Goal: Find specific page/section: Find specific page/section

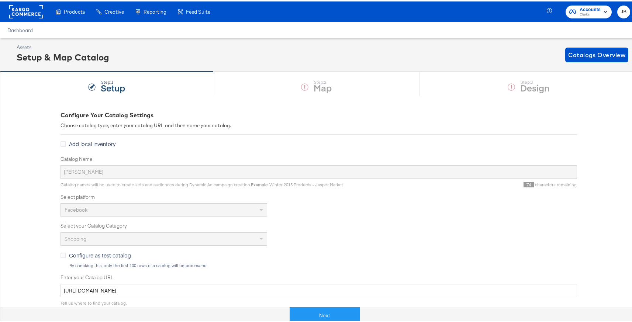
scroll to position [4, 0]
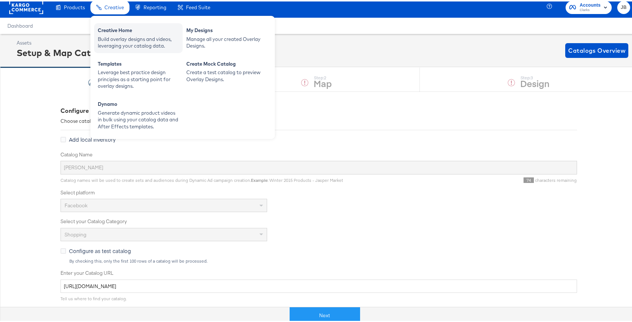
click at [117, 31] on div "Creative Home" at bounding box center [138, 29] width 81 height 9
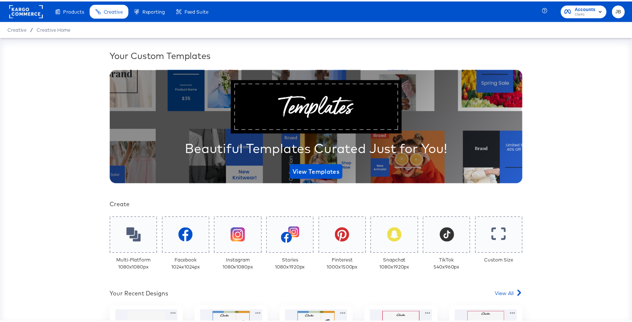
scroll to position [139, 0]
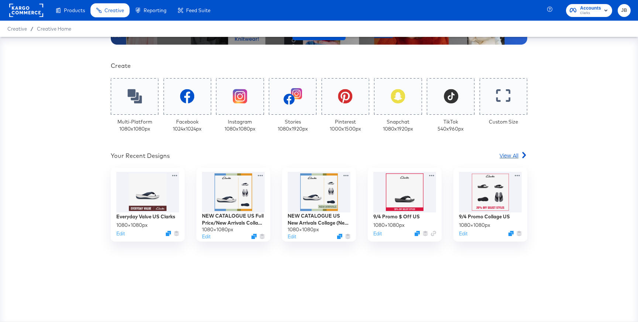
click at [505, 155] on span "View All" at bounding box center [508, 155] width 19 height 7
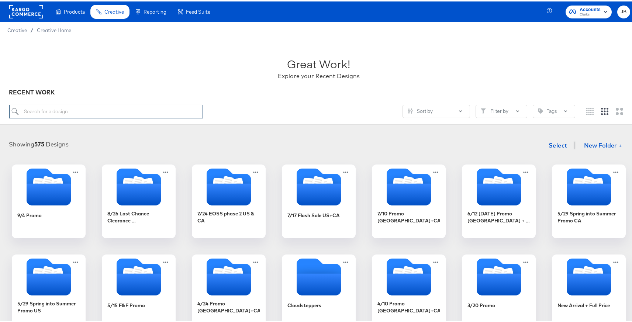
click at [158, 109] on input "search" at bounding box center [106, 110] width 194 height 14
type input "collage"
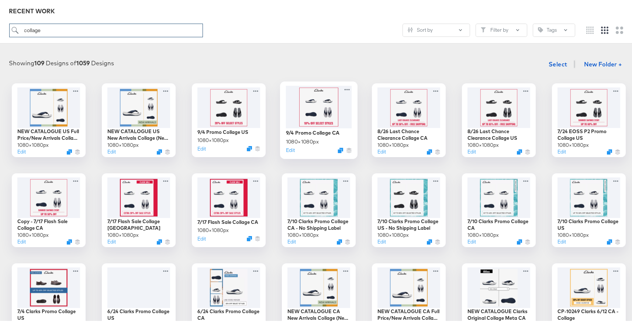
scroll to position [72, 0]
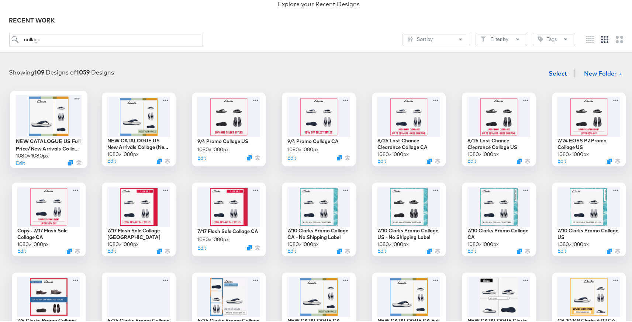
click at [65, 128] on div at bounding box center [49, 114] width 66 height 42
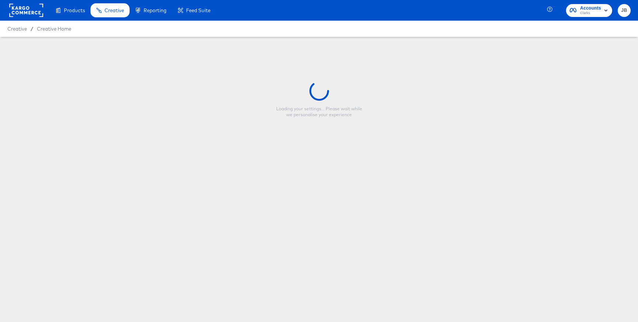
type input "NEW CATALOGUE US Full Price/New Arrivals Collage SS25"
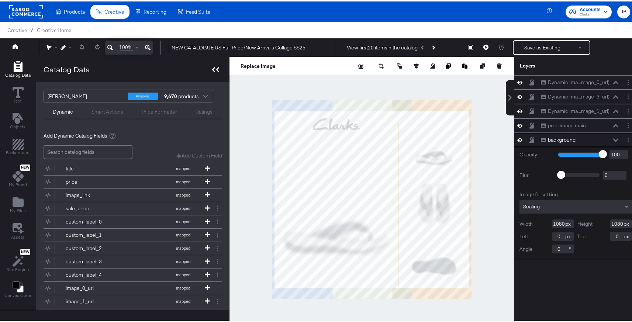
click at [213, 69] on icon at bounding box center [215, 68] width 7 height 5
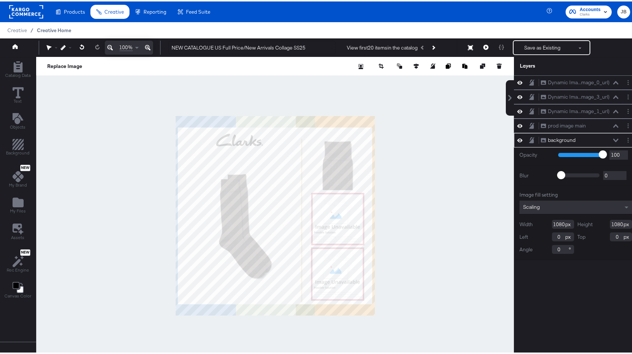
click at [56, 30] on span "Creative Home" at bounding box center [54, 29] width 34 height 6
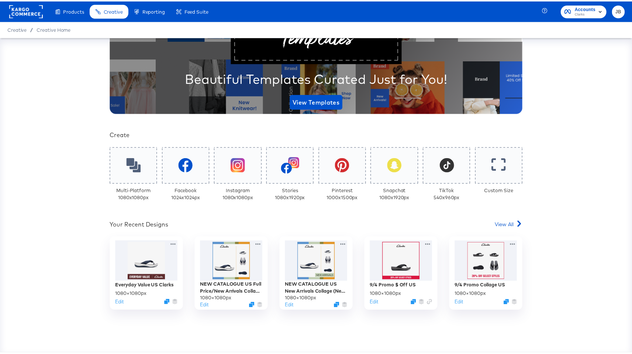
scroll to position [107, 0]
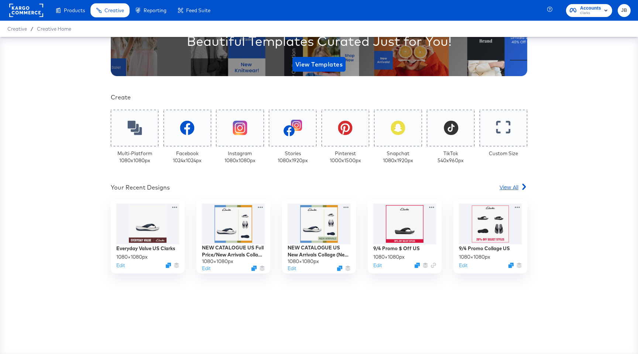
click at [503, 186] on span "View All" at bounding box center [508, 186] width 19 height 7
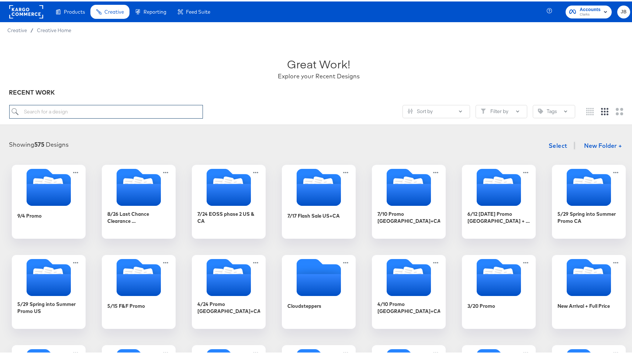
click at [158, 110] on input "search" at bounding box center [106, 110] width 194 height 14
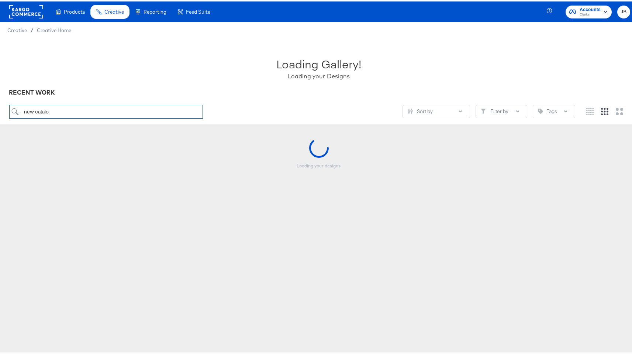
type input "new catalog"
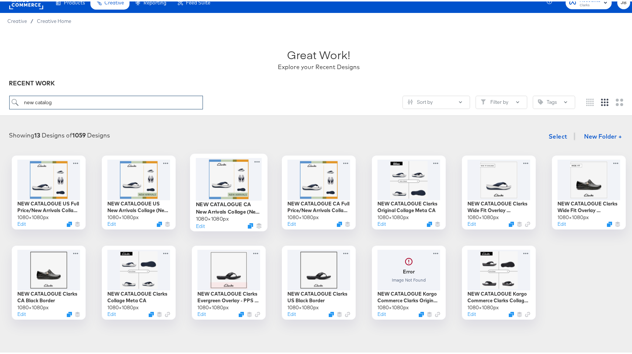
scroll to position [14, 0]
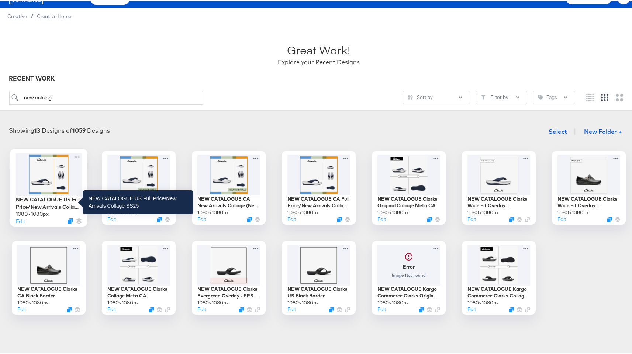
click at [52, 201] on div "NEW CATALOGUE US Full Price/New Arrivals Collage SS25" at bounding box center [49, 201] width 66 height 14
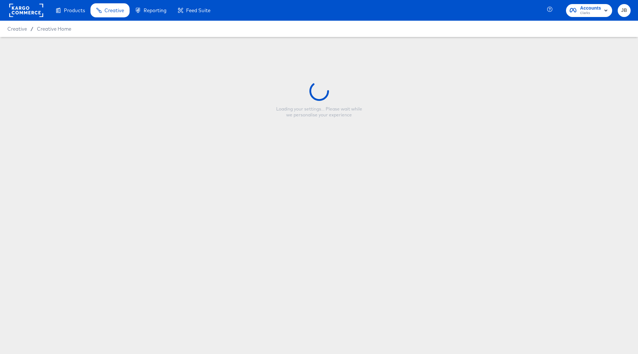
type input "NEW CATALOGUE US Full Price/New Arrivals Collage SS25"
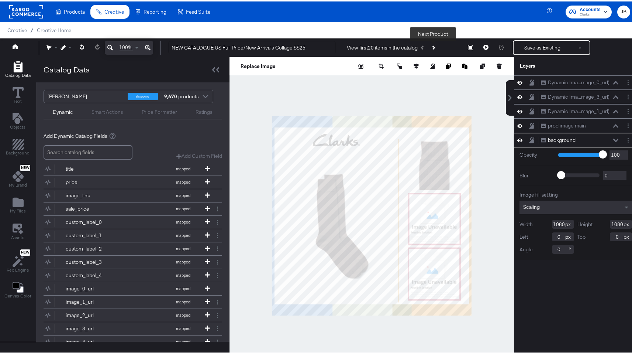
click at [434, 47] on button "Next Product" at bounding box center [433, 46] width 10 height 13
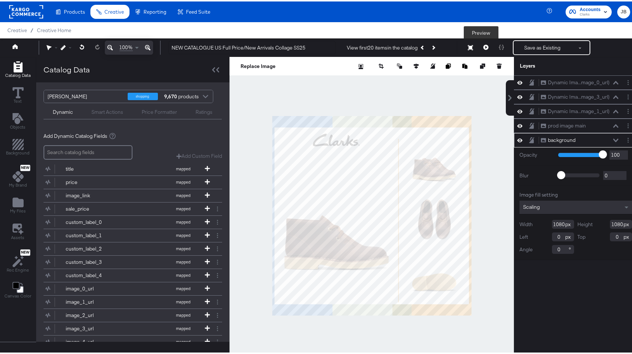
click at [484, 44] on icon at bounding box center [486, 45] width 5 height 5
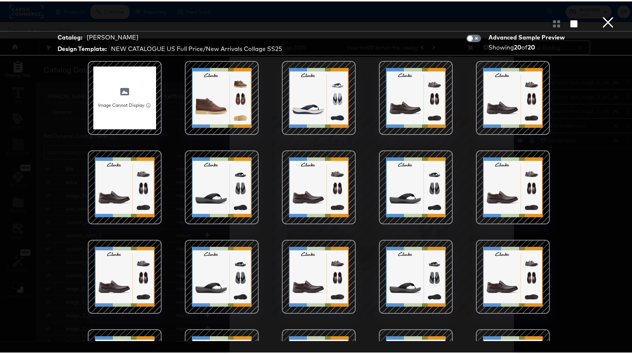
click at [482, 95] on div at bounding box center [513, 96] width 63 height 63
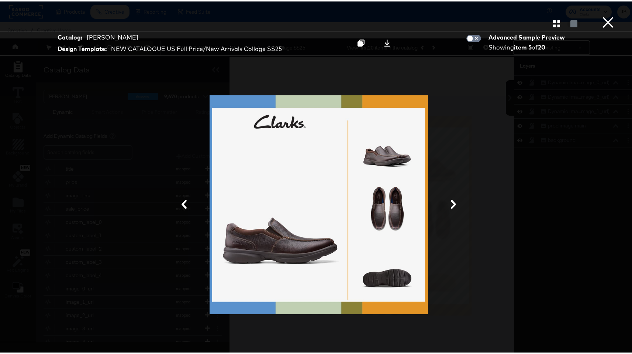
click at [452, 201] on icon at bounding box center [453, 202] width 9 height 9
click at [450, 202] on icon at bounding box center [453, 202] width 9 height 9
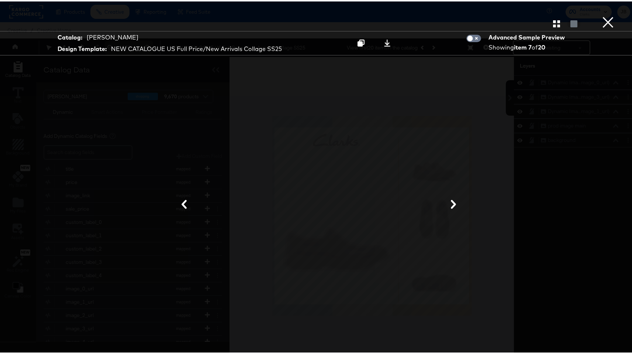
click at [603, 15] on button "×" at bounding box center [608, 7] width 15 height 15
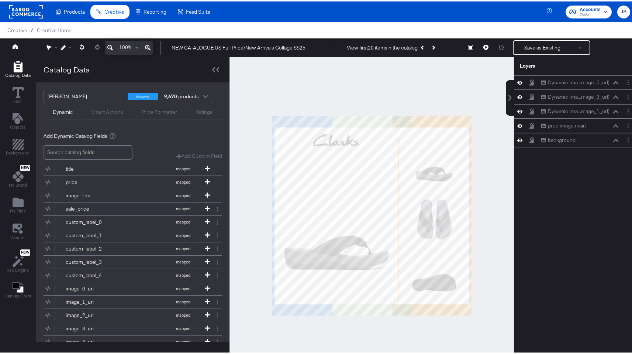
click at [85, 93] on div "[PERSON_NAME]" at bounding box center [85, 95] width 75 height 13
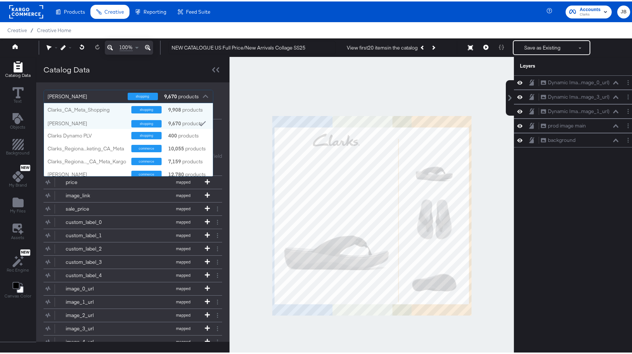
scroll to position [68, 164]
click at [173, 74] on div "Catalog Data" at bounding box center [132, 67] width 193 height 25
